Goal: Transaction & Acquisition: Purchase product/service

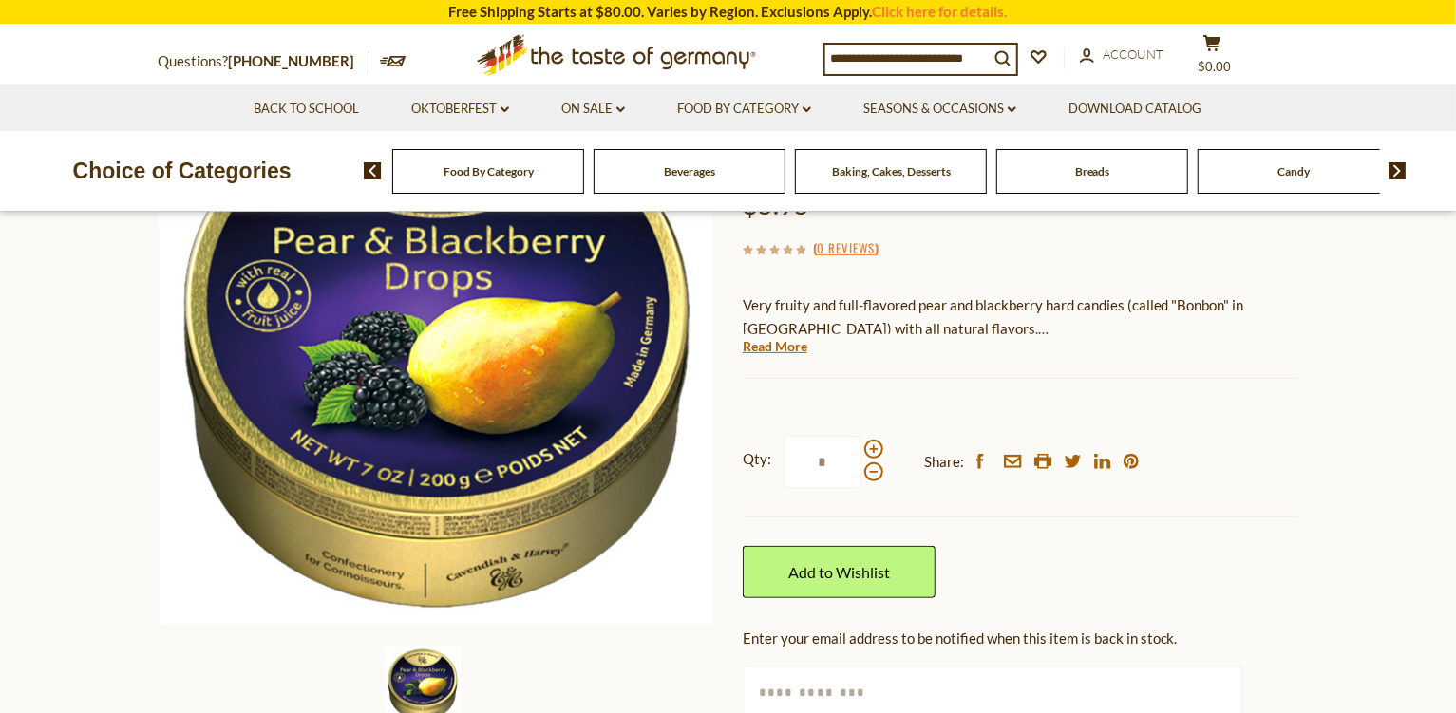
scroll to position [126, 0]
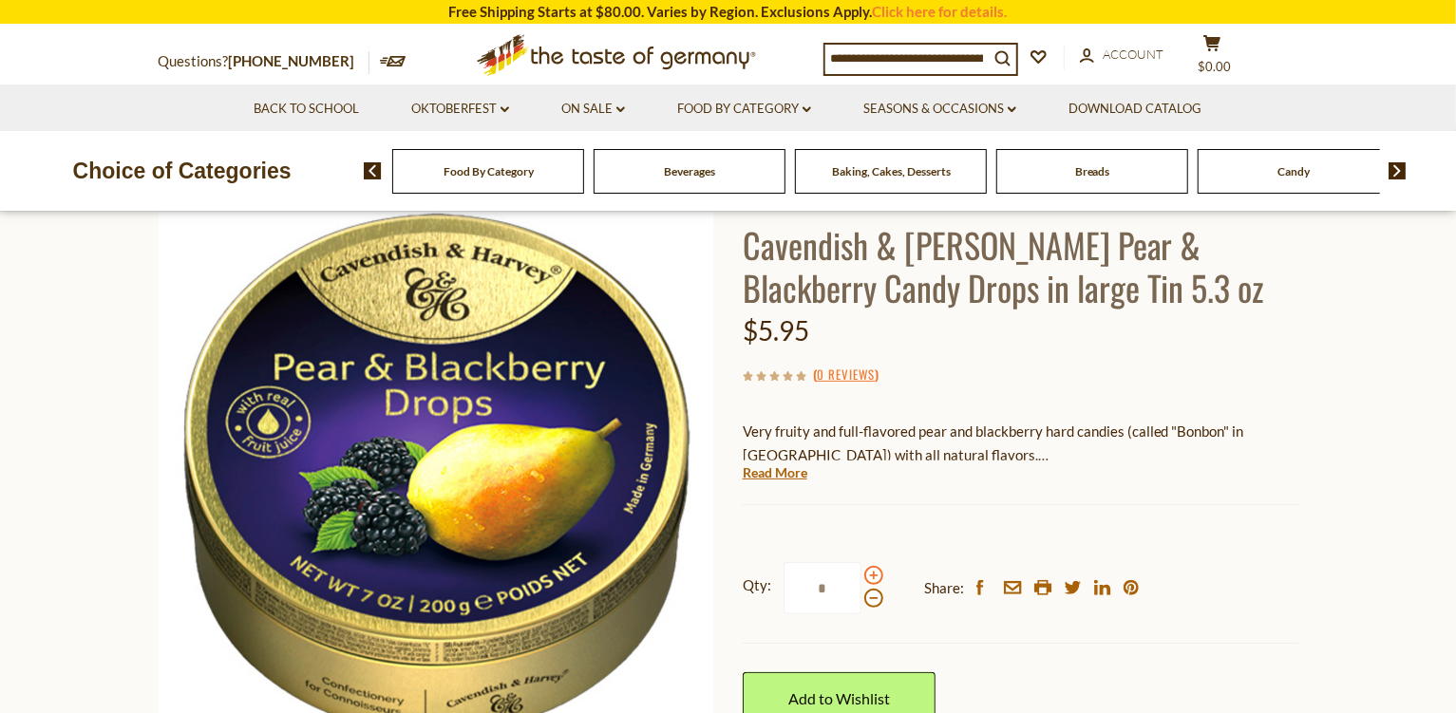
click at [877, 573] on span at bounding box center [873, 575] width 19 height 19
click at [861, 573] on input "*" at bounding box center [823, 588] width 78 height 52
click at [877, 573] on span at bounding box center [873, 575] width 19 height 19
click at [861, 573] on input "*" at bounding box center [823, 588] width 78 height 52
click at [876, 598] on span at bounding box center [873, 598] width 19 height 19
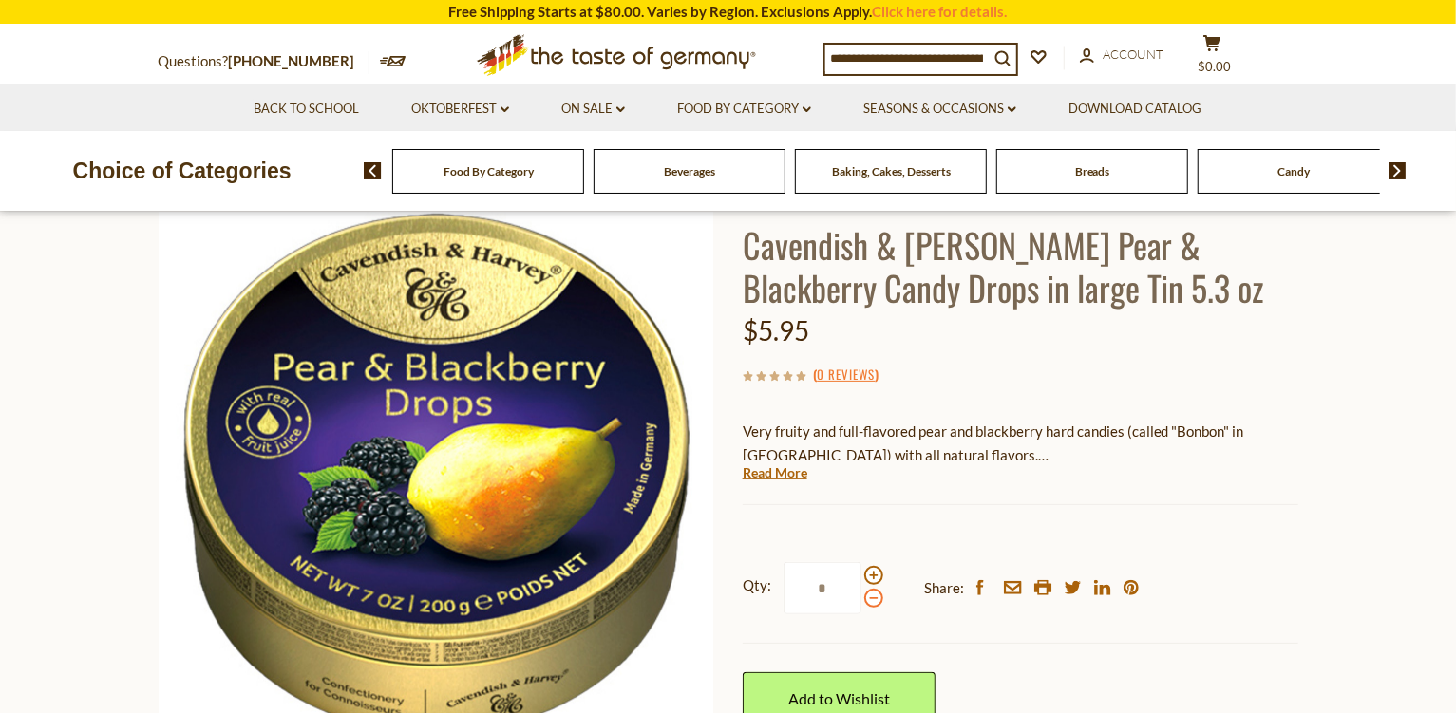
click at [861, 598] on input "*" at bounding box center [823, 588] width 78 height 52
type input "*"
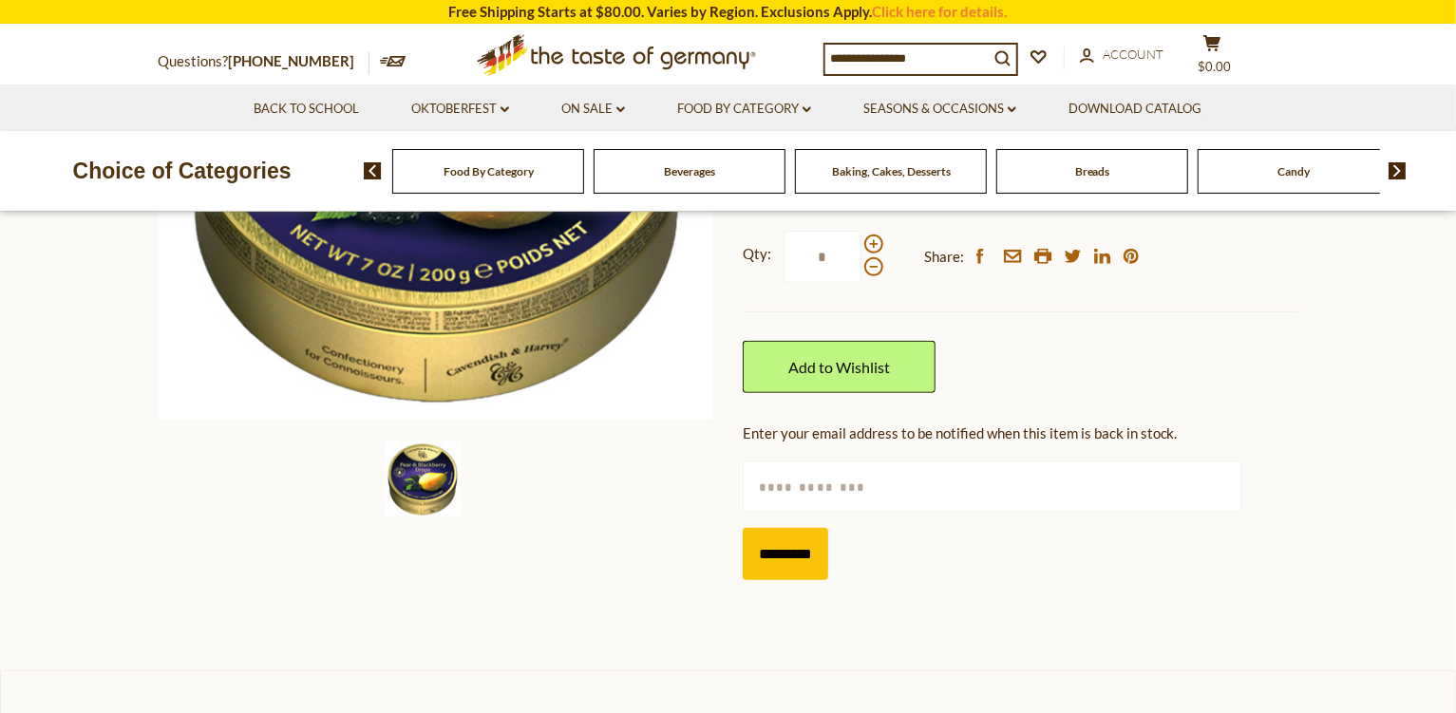
scroll to position [633, 0]
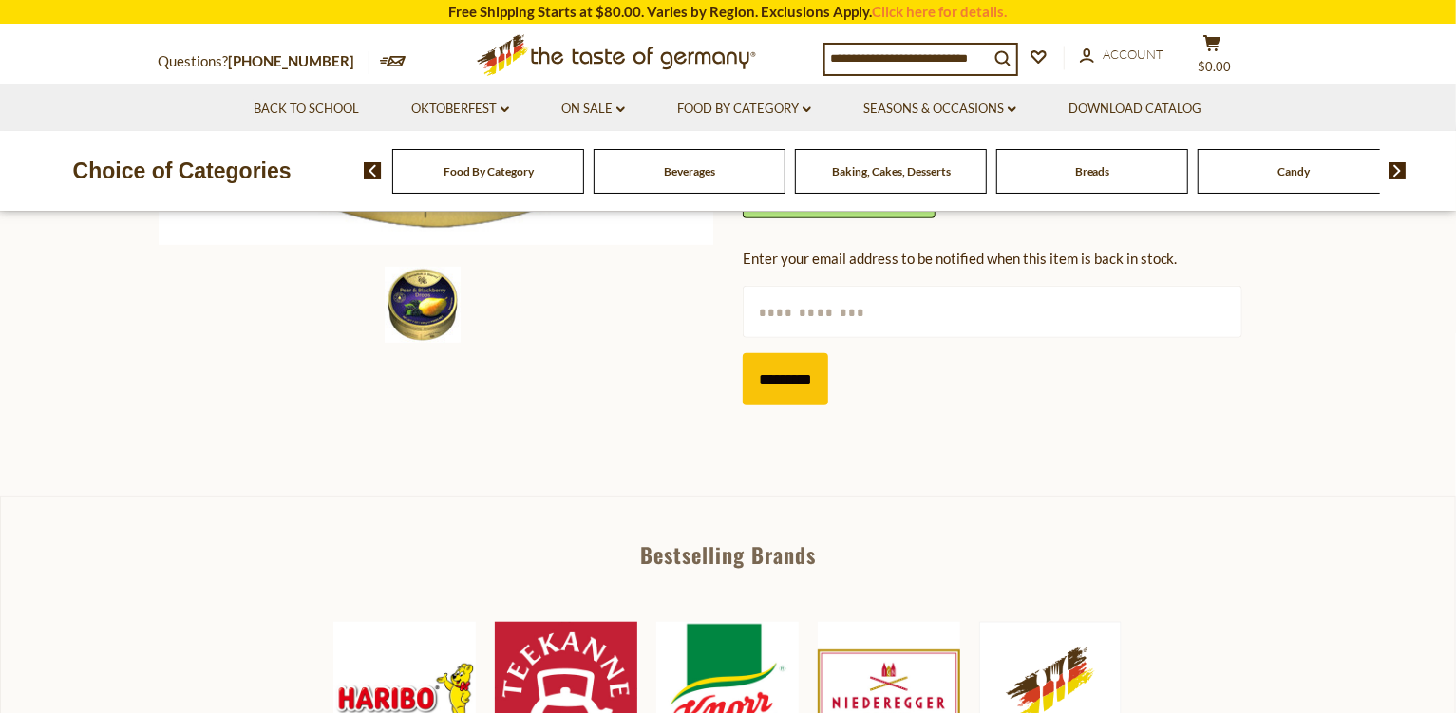
click at [841, 320] on input "text" at bounding box center [993, 312] width 500 height 52
type input "**********"
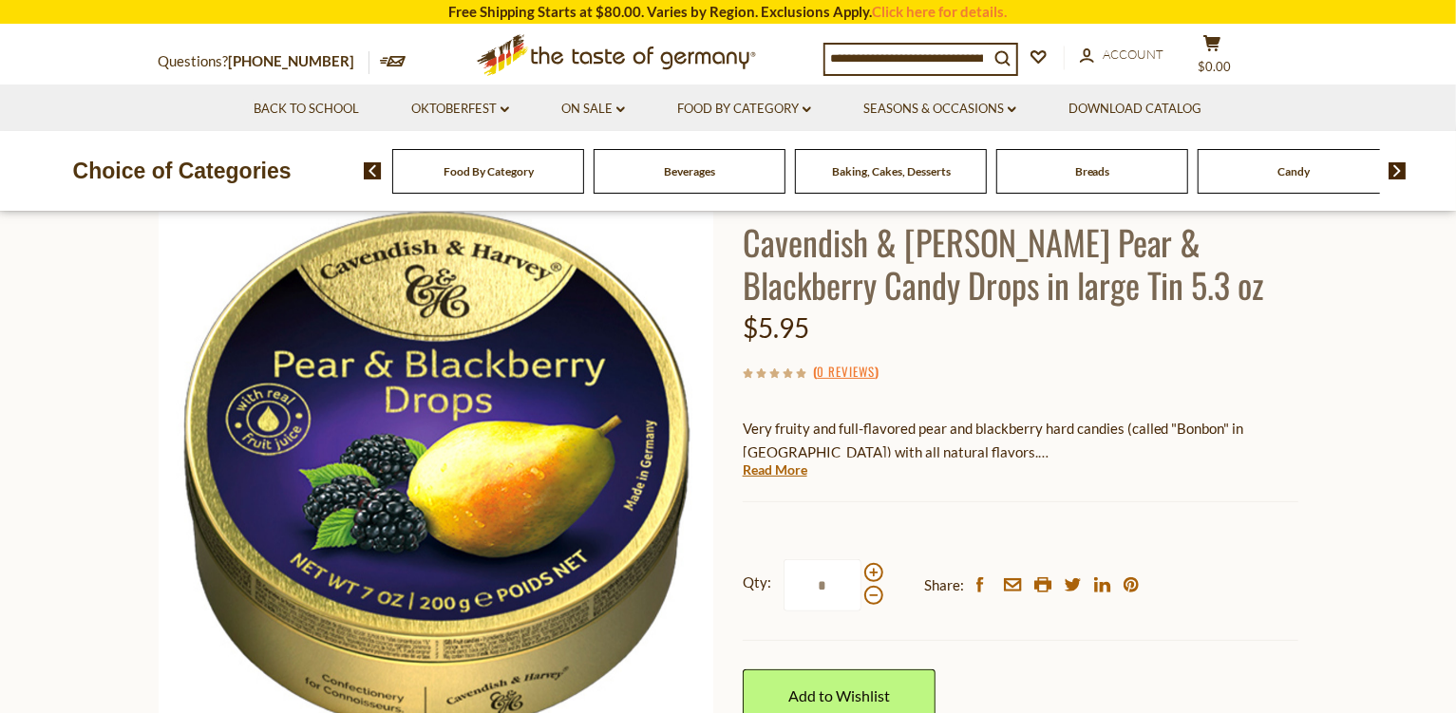
scroll to position [0, 0]
